Goal: Feedback & Contribution: Submit feedback/report problem

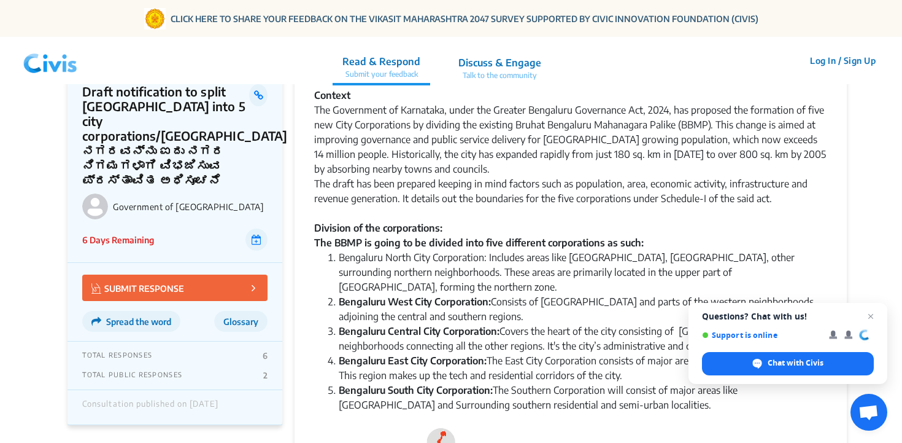
scroll to position [87, 0]
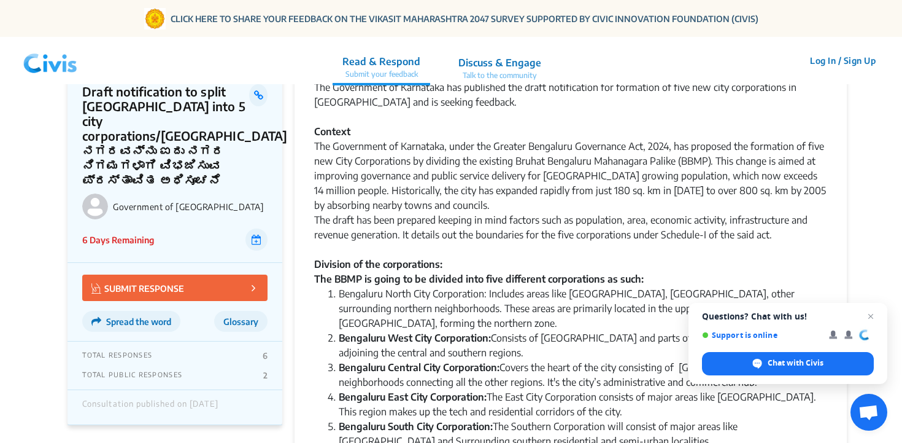
click at [466, 71] on p "Talk to the community" at bounding box center [499, 75] width 83 height 11
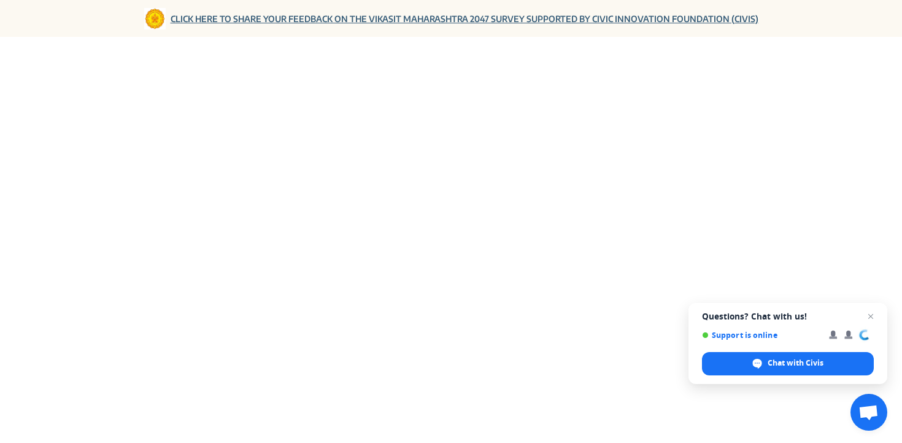
click at [235, 19] on link "CLICK HERE TO SHARE YOUR FEEDBACK ON THE VIKASIT MAHARASHTRA 2047 SURVEY SUPPOR…" at bounding box center [465, 18] width 588 height 13
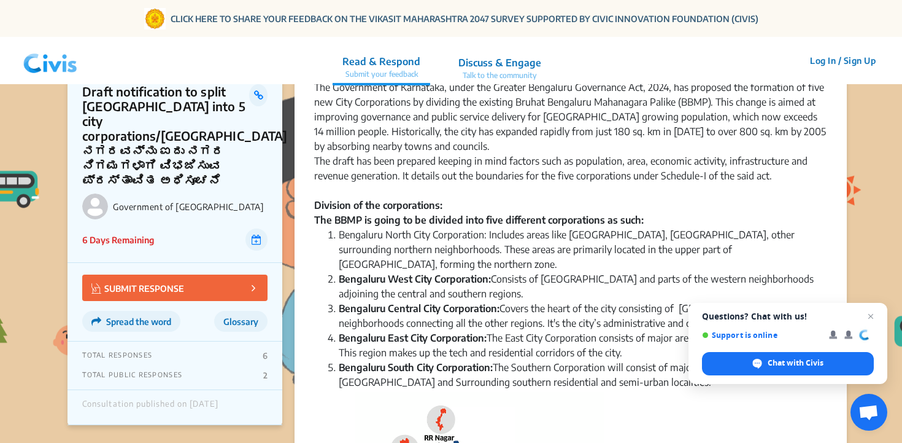
scroll to position [149, 0]
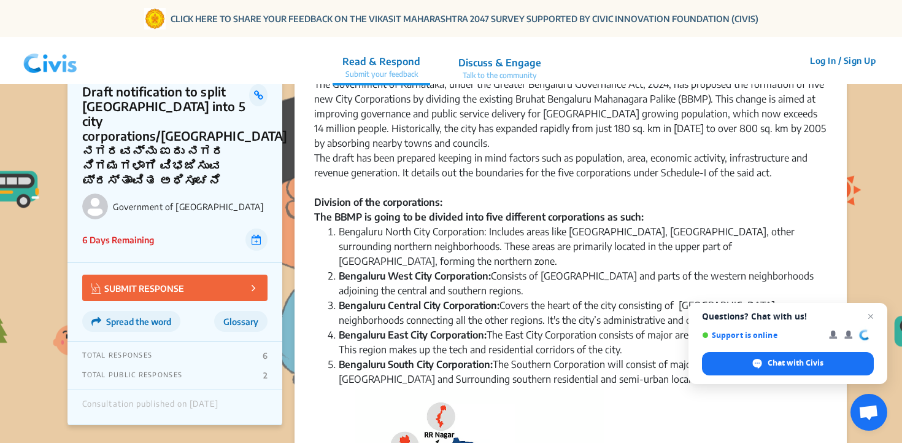
click at [180, 280] on button "SUBMIT RESPONSE" at bounding box center [174, 287] width 185 height 26
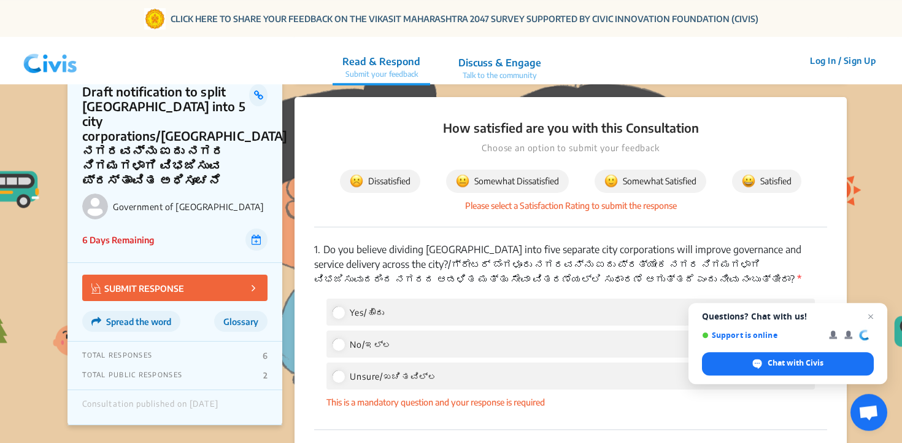
scroll to position [1595, 0]
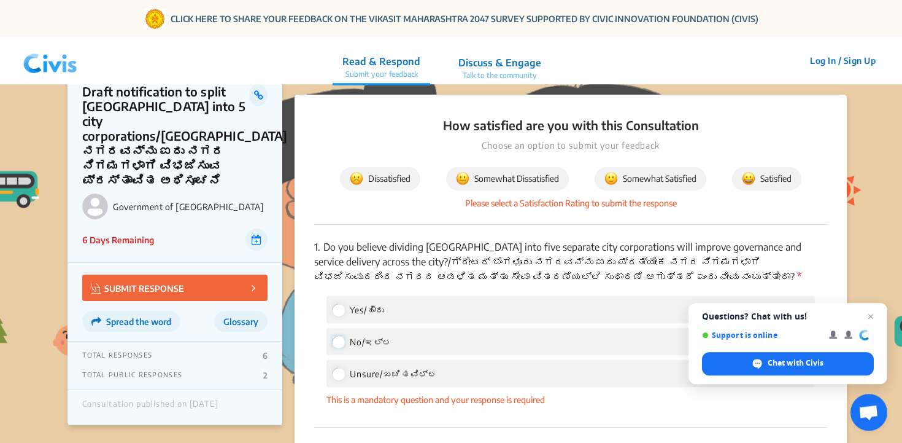
click at [341, 336] on input "No/ಇಲ್ಲ" at bounding box center [338, 341] width 11 height 11
radio input "true"
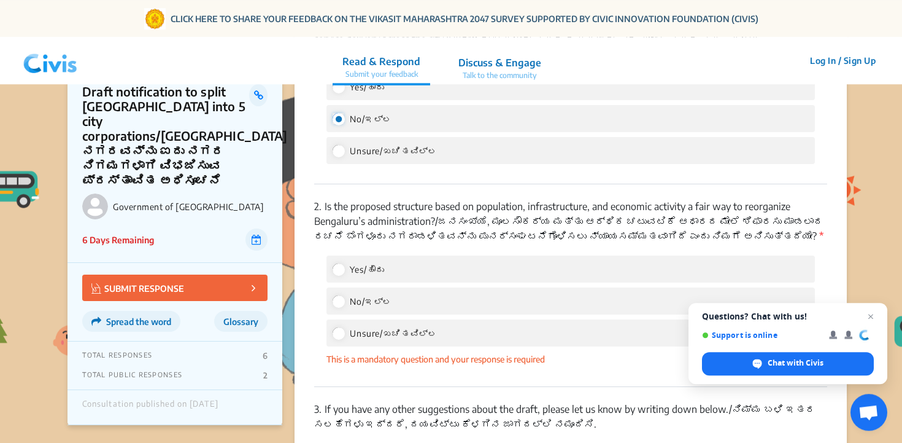
scroll to position [1820, 0]
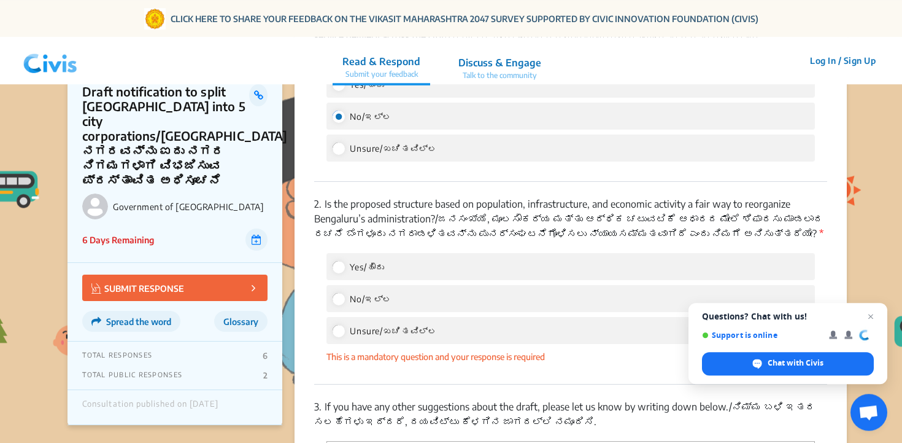
click at [429, 253] on div "Yes/ಹೌದು" at bounding box center [571, 266] width 489 height 27
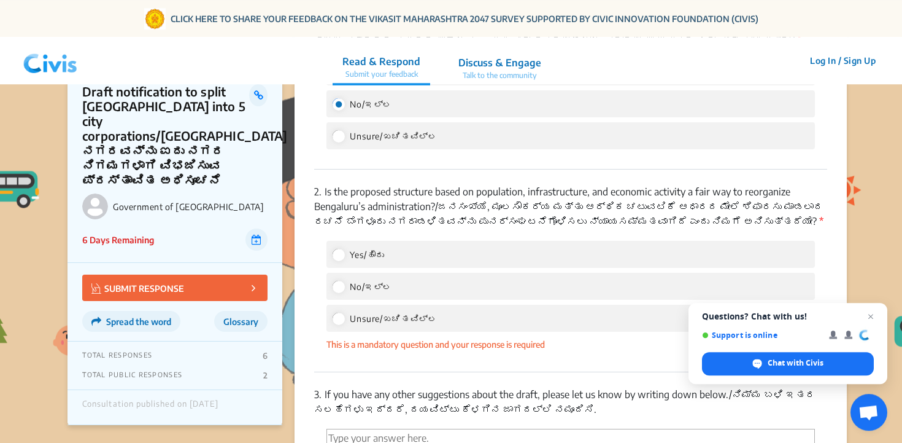
click at [389, 241] on div "Yes/ಹೌದು" at bounding box center [571, 254] width 489 height 27
click at [344, 247] on label "Yes/ಹೌದು" at bounding box center [359, 254] width 52 height 15
click at [344, 249] on input "Yes/ಹೌದು" at bounding box center [338, 254] width 11 height 11
radio input "true"
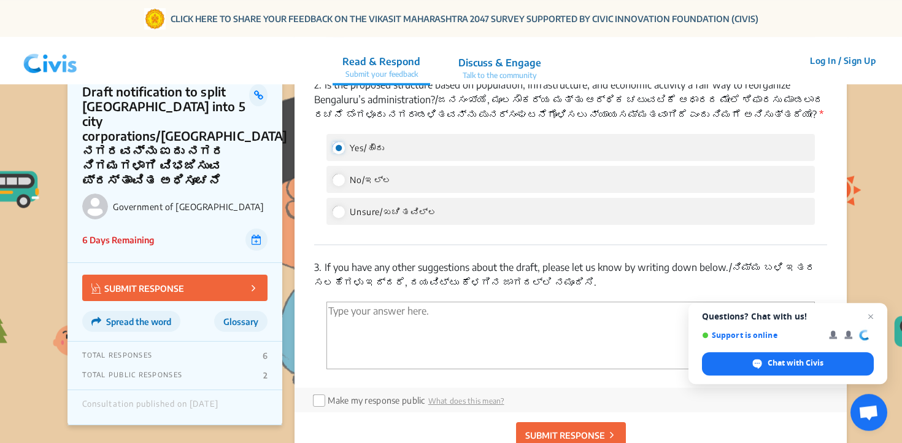
scroll to position [1995, 0]
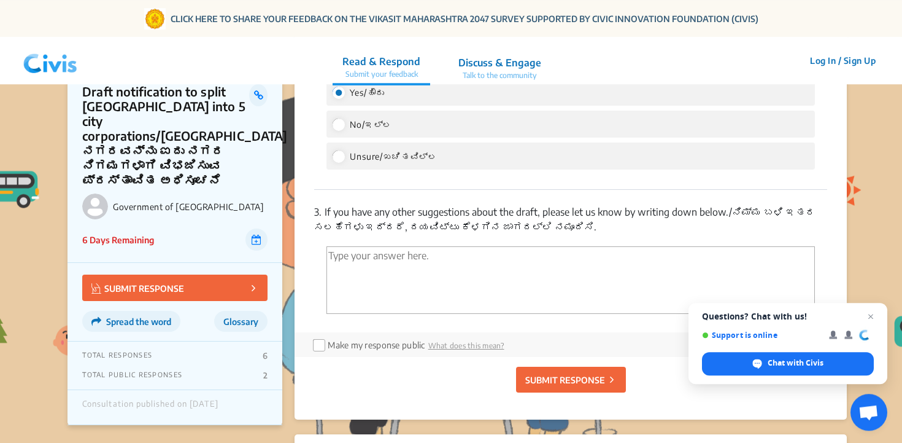
click at [350, 246] on textarea "'Type your answer here.' | translate" at bounding box center [571, 280] width 489 height 68
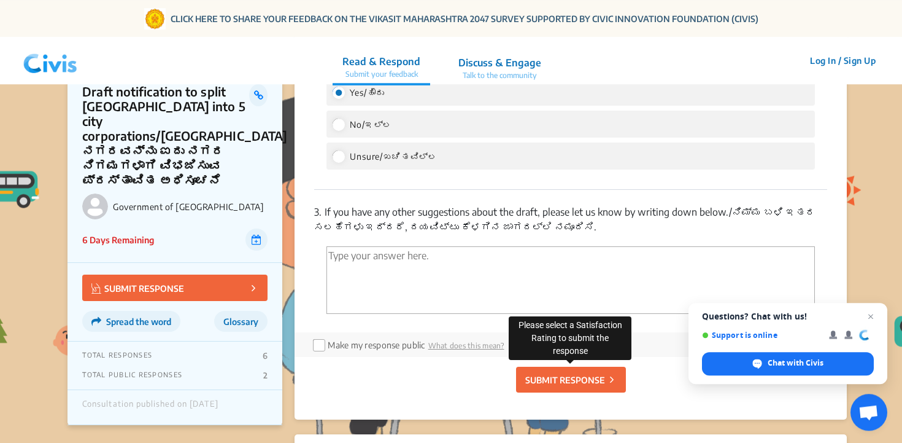
click at [530, 366] on button "SUBMIT RESPONSE" at bounding box center [571, 379] width 110 height 26
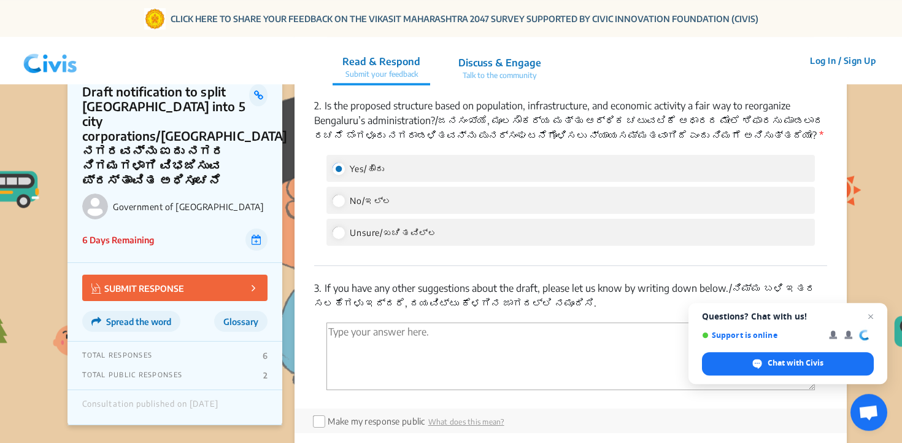
scroll to position [2020, 0]
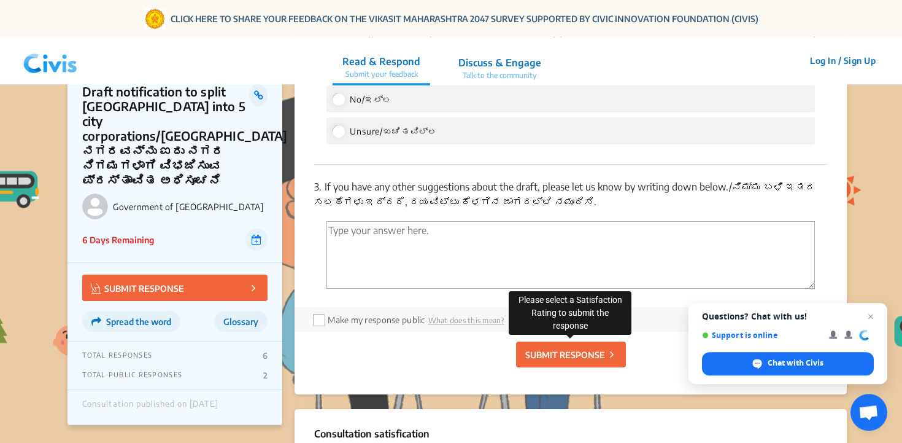
click at [562, 348] on p "SUBMIT RESPONSE" at bounding box center [565, 354] width 80 height 13
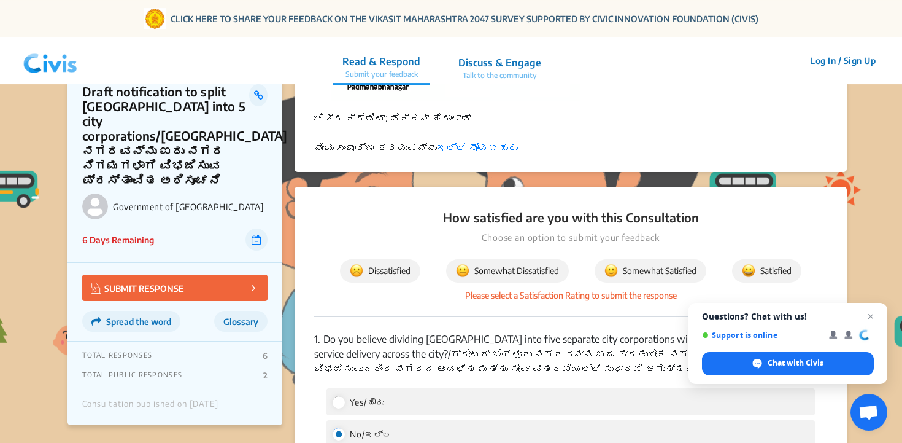
scroll to position [1503, 0]
click at [541, 264] on span "Somewhat Dissatisfied" at bounding box center [507, 271] width 103 height 14
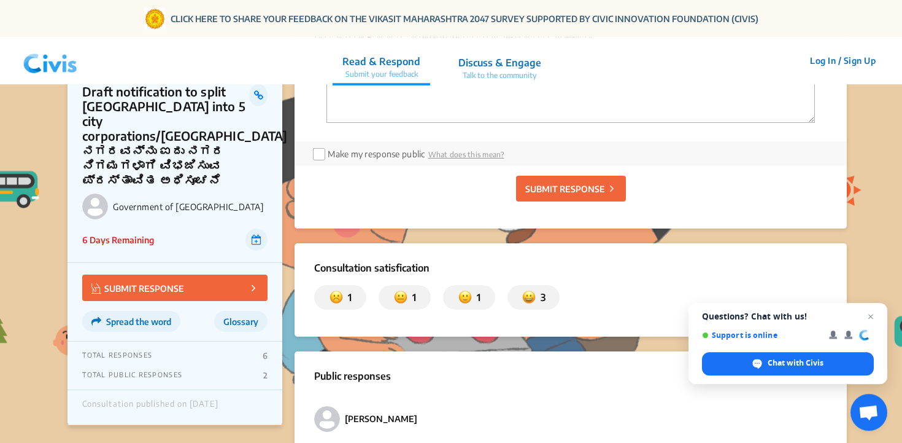
scroll to position [2137, 0]
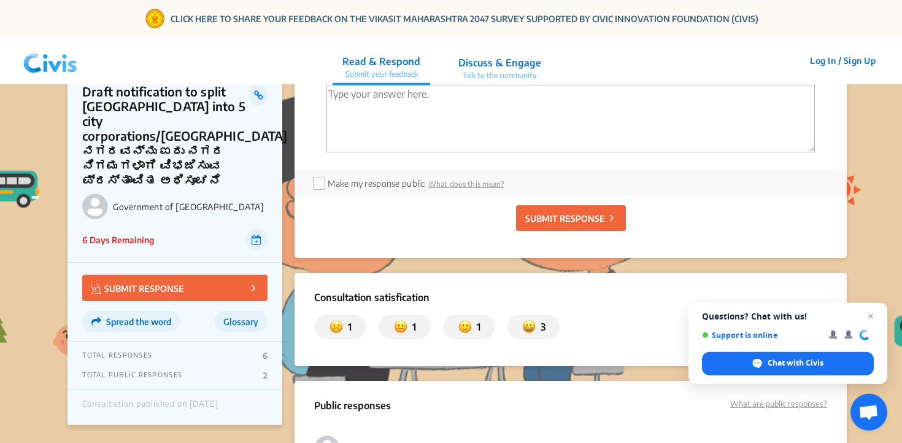
click at [549, 212] on p "SUBMIT RESPONSE" at bounding box center [565, 218] width 80 height 13
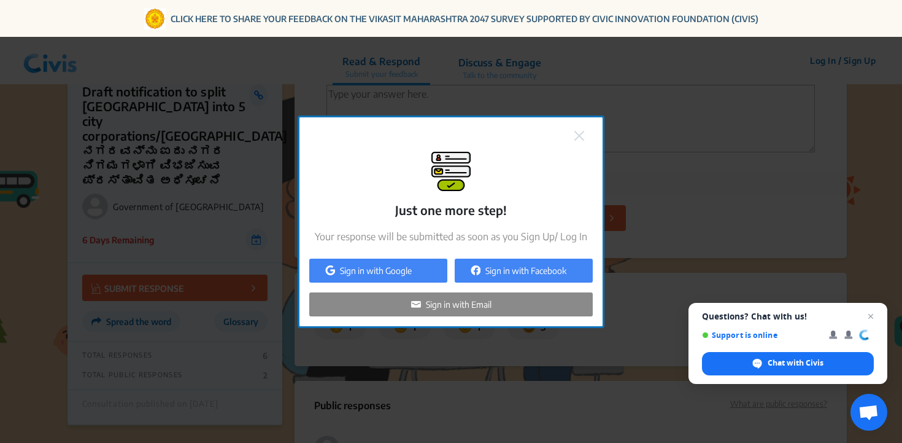
click at [451, 371] on div "Just one more step! Your response will be submitted as soon as you Sign Up/ Log…" at bounding box center [451, 221] width 902 height 443
click at [579, 136] on img at bounding box center [579, 136] width 10 height 10
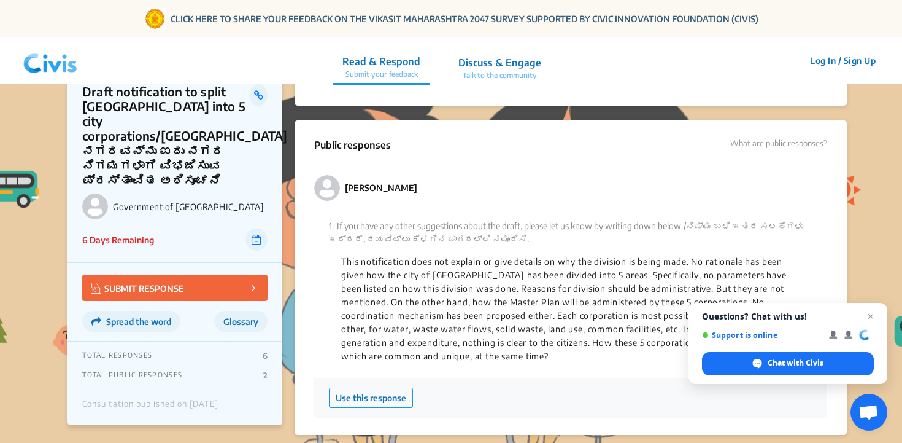
scroll to position [2401, 0]
